Goal: Information Seeking & Learning: Learn about a topic

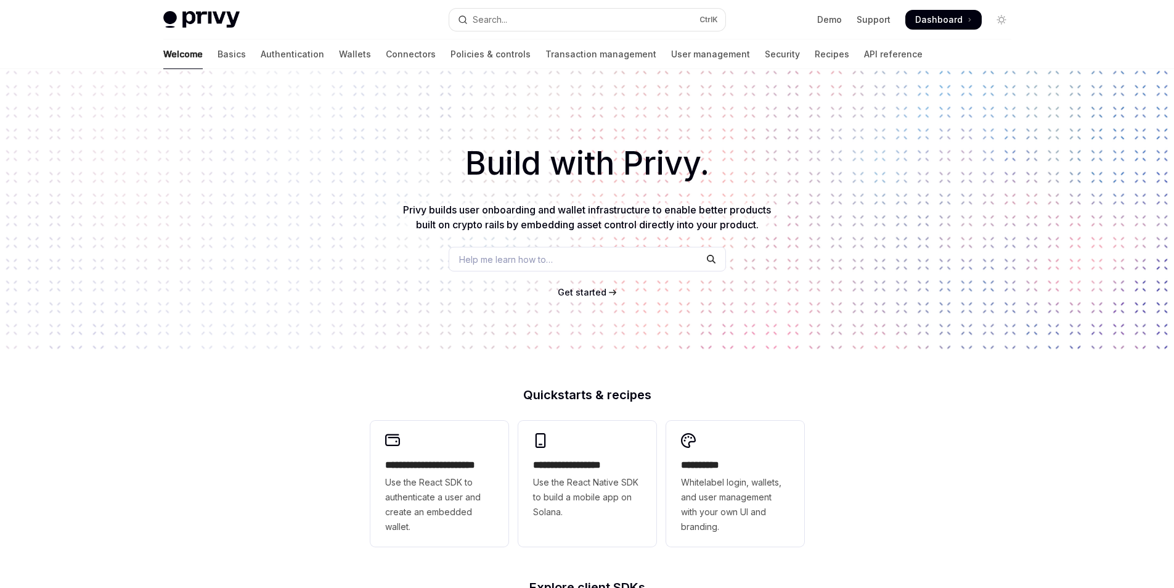
click at [547, 259] on span "Help me learn how to…" at bounding box center [506, 259] width 94 height 13
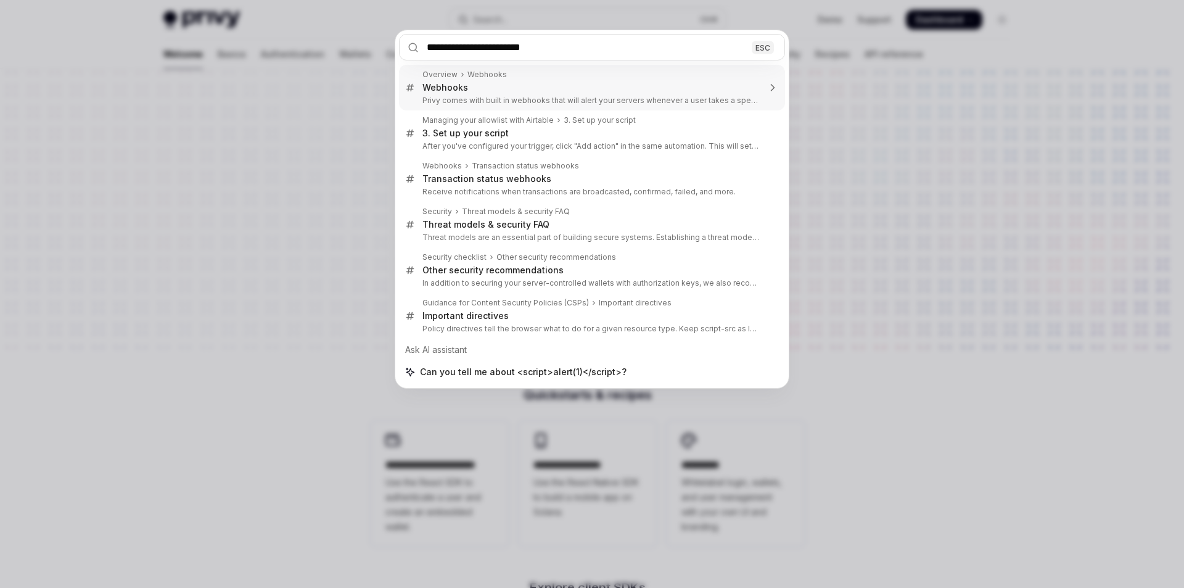
type input "**********"
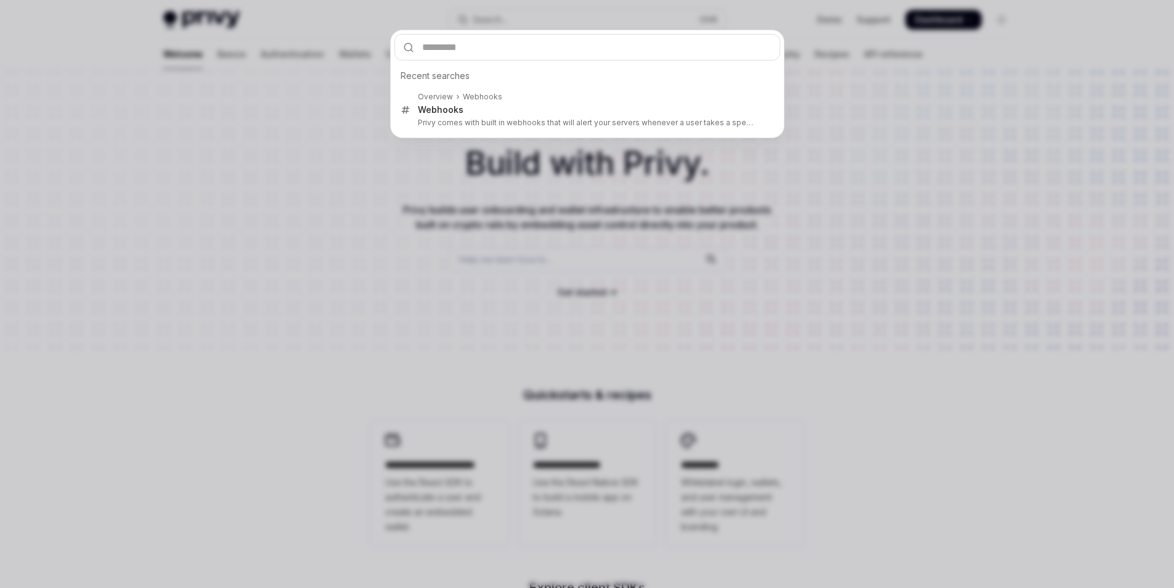
type textarea "*"
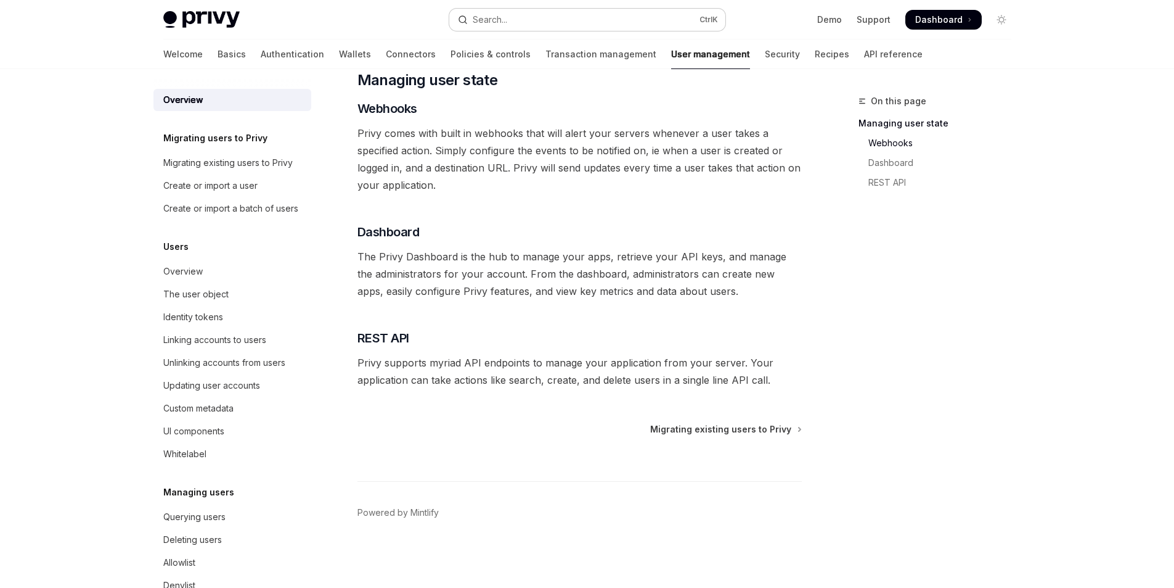
click at [472, 14] on div "Search..." at bounding box center [482, 19] width 49 height 15
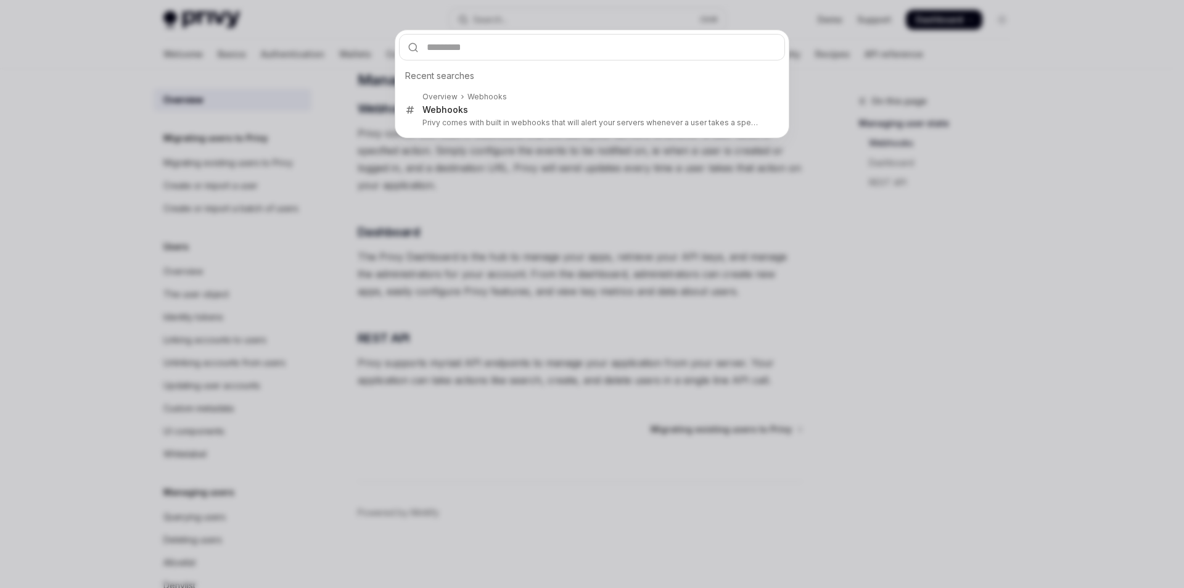
type input "*"
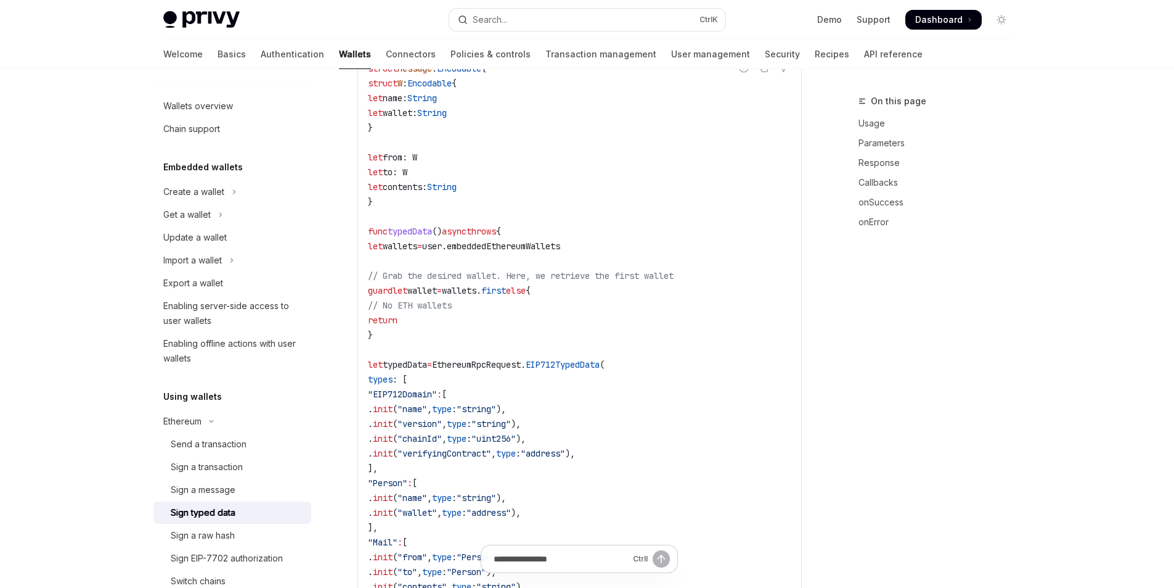
type textarea "*"
